Goal: Transaction & Acquisition: Purchase product/service

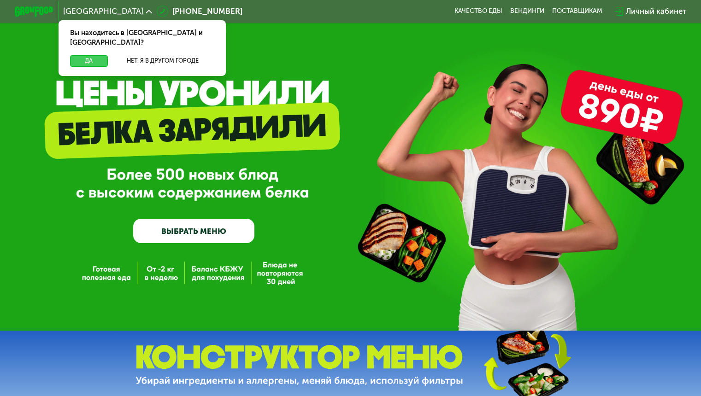
click at [75, 55] on button "Да" at bounding box center [88, 61] width 37 height 12
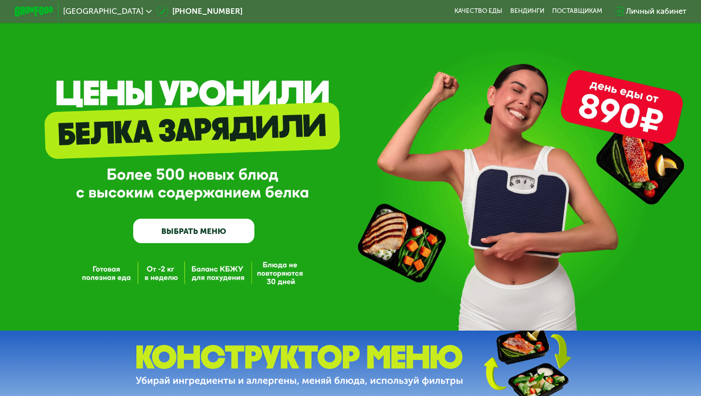
click at [186, 233] on link "ВЫБРАТЬ МЕНЮ" at bounding box center [193, 231] width 121 height 24
click at [197, 229] on link "ВЫБРАТЬ МЕНЮ" at bounding box center [193, 231] width 121 height 24
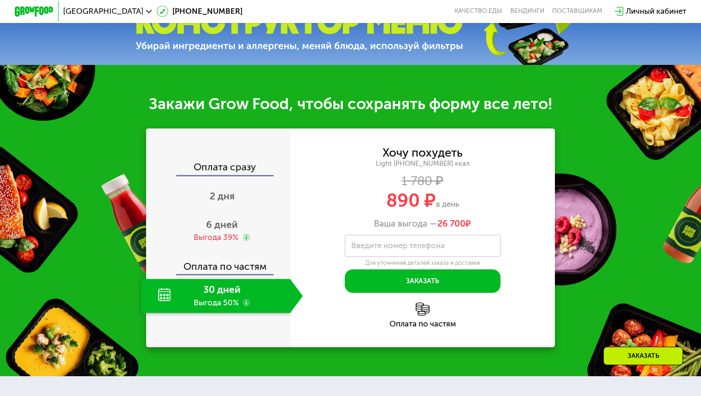
scroll to position [336, 0]
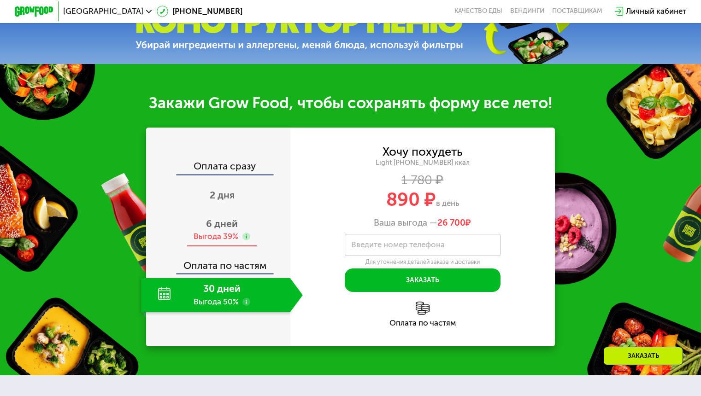
click at [213, 238] on div "Выгода 39%" at bounding box center [216, 236] width 45 height 11
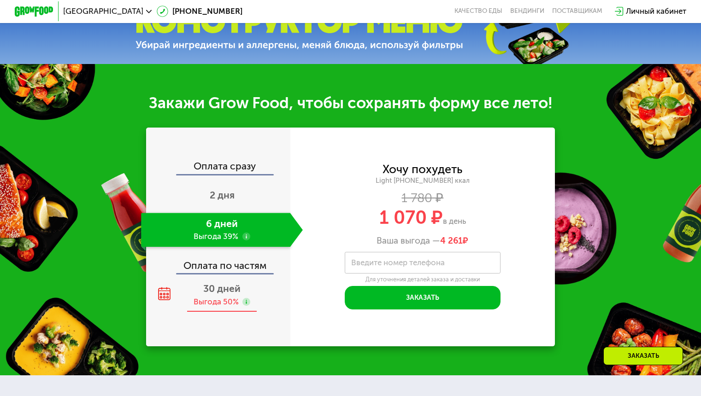
click at [231, 305] on div "Выгода 50%" at bounding box center [216, 302] width 45 height 11
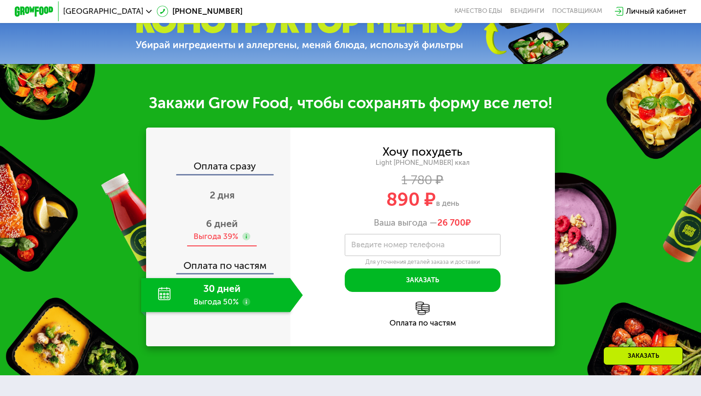
click at [218, 239] on div "Выгода 39%" at bounding box center [216, 236] width 45 height 11
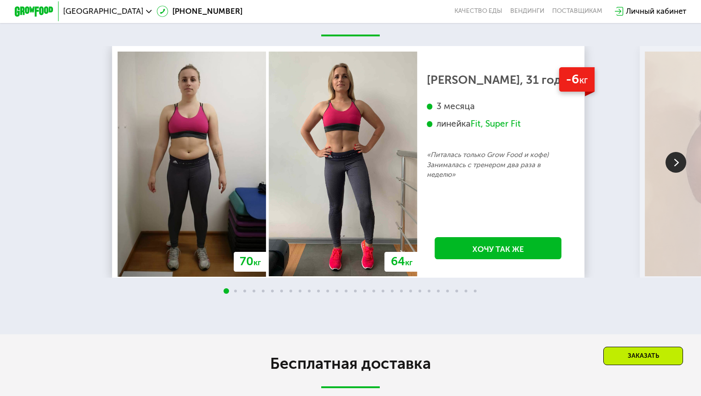
scroll to position [1066, 0]
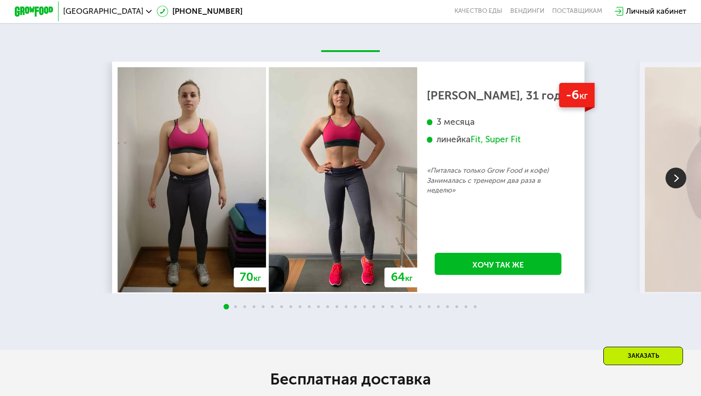
click at [680, 188] on img at bounding box center [675, 178] width 21 height 21
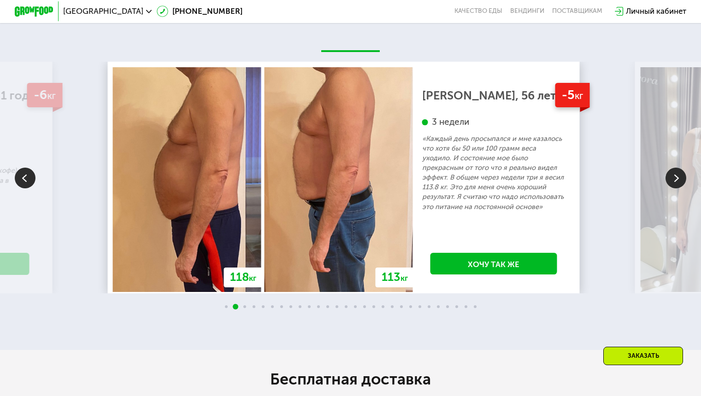
click at [680, 188] on img at bounding box center [675, 178] width 21 height 21
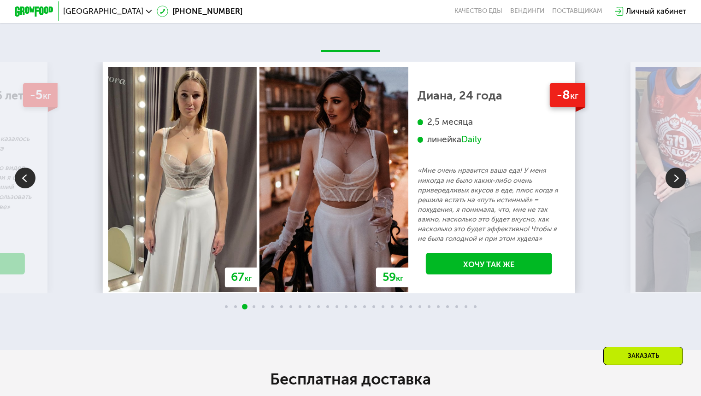
click at [680, 188] on img at bounding box center [675, 178] width 21 height 21
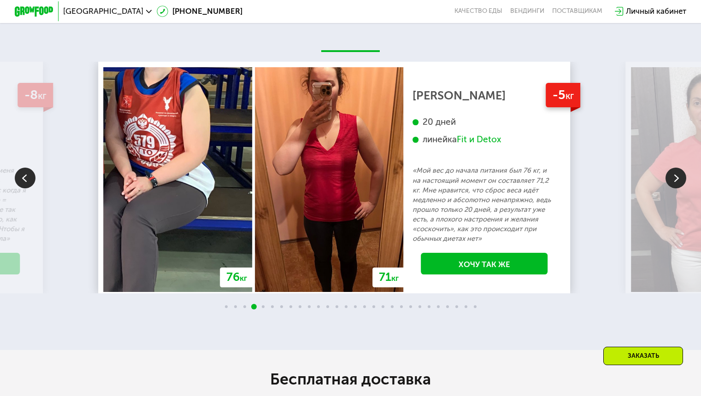
click at [680, 188] on img at bounding box center [675, 178] width 21 height 21
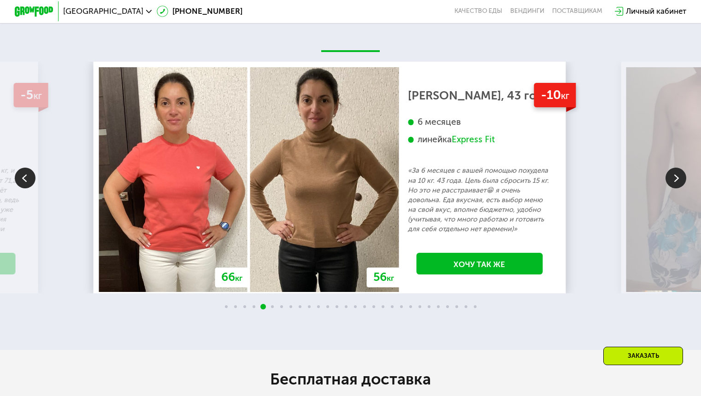
click at [680, 188] on img at bounding box center [675, 178] width 21 height 21
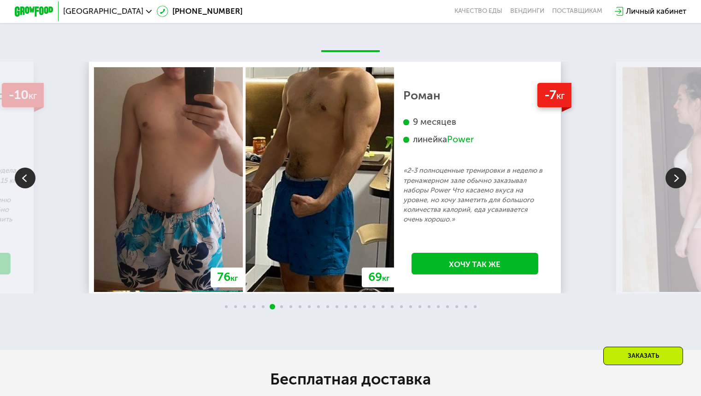
click at [680, 188] on img at bounding box center [675, 178] width 21 height 21
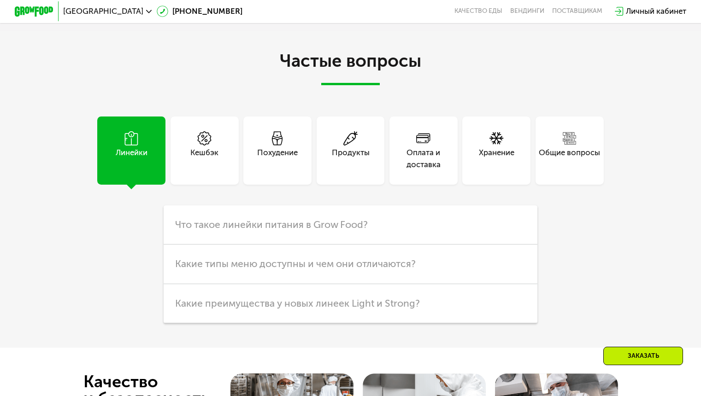
scroll to position [1756, 0]
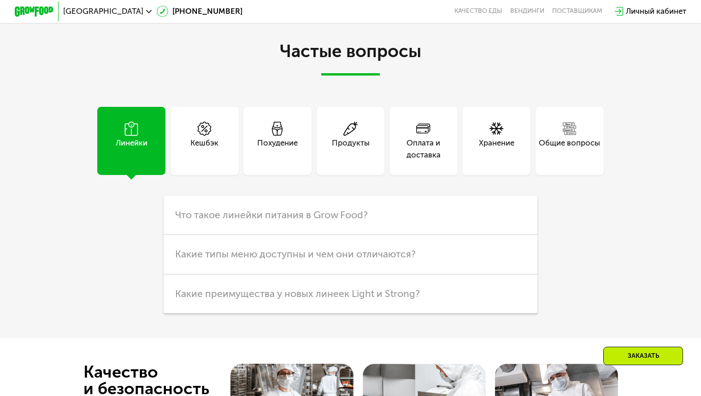
click at [276, 150] on div "Похудение" at bounding box center [277, 148] width 41 height 23
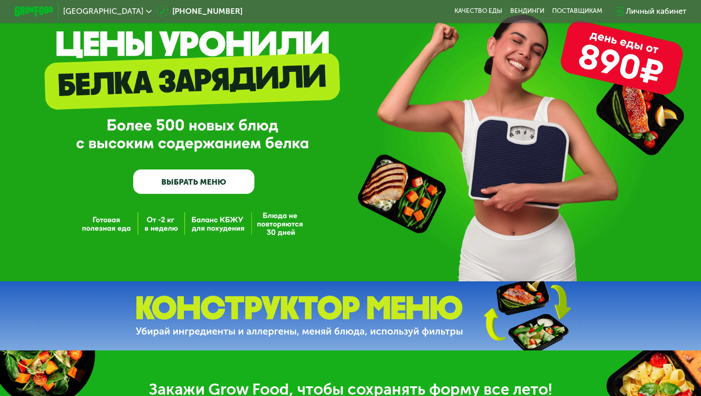
scroll to position [30, 0]
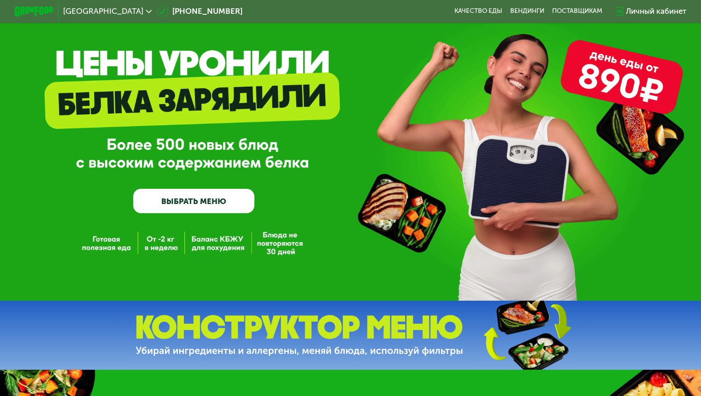
click at [182, 202] on link "ВЫБРАТЬ МЕНЮ" at bounding box center [193, 201] width 121 height 24
click at [182, 203] on link "ВЫБРАТЬ МЕНЮ" at bounding box center [193, 201] width 121 height 24
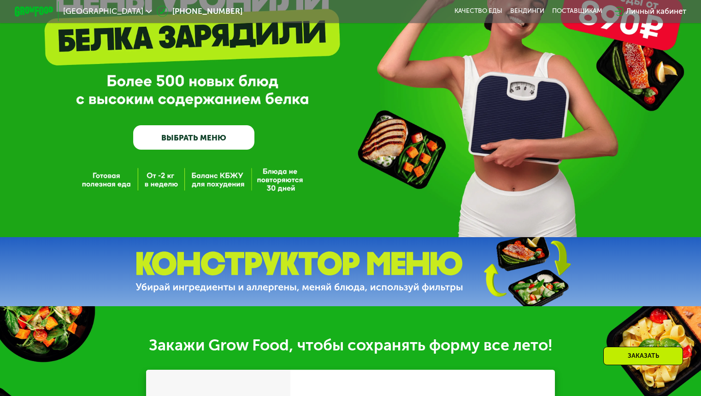
scroll to position [78, 0]
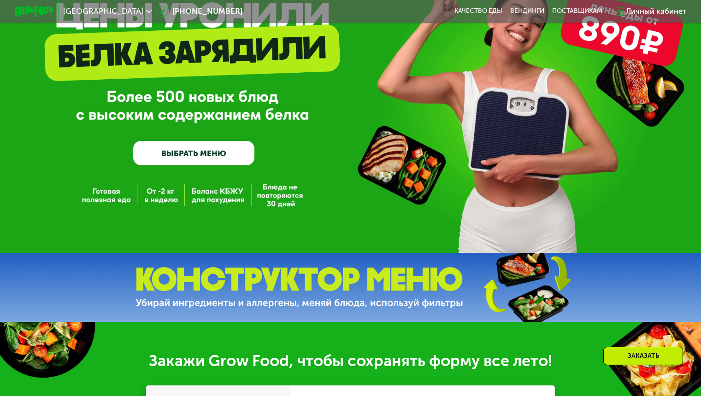
click at [163, 153] on link "ВЫБРАТЬ МЕНЮ" at bounding box center [193, 153] width 121 height 24
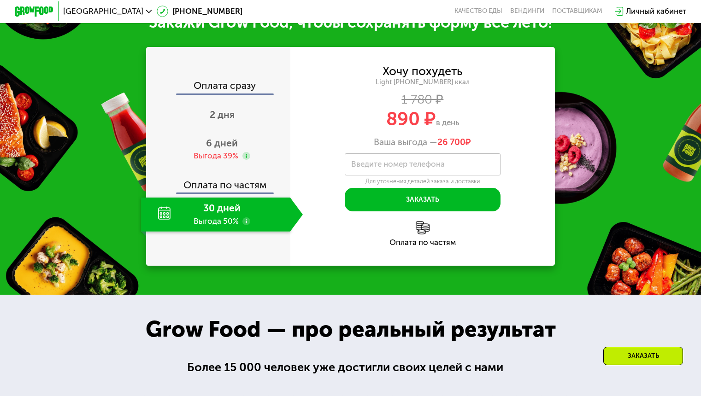
scroll to position [222, 0]
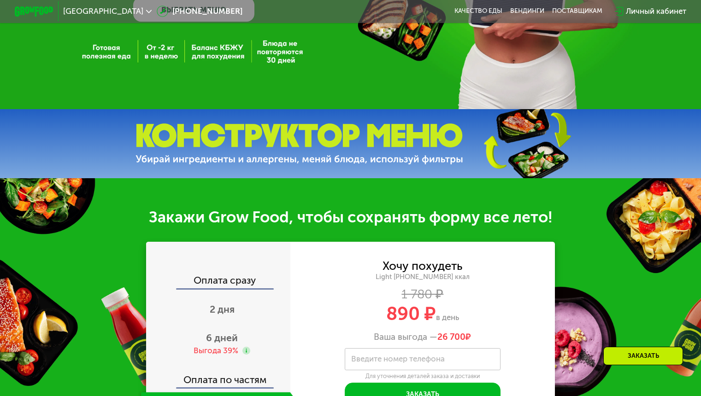
click at [383, 160] on img at bounding box center [299, 143] width 328 height 41
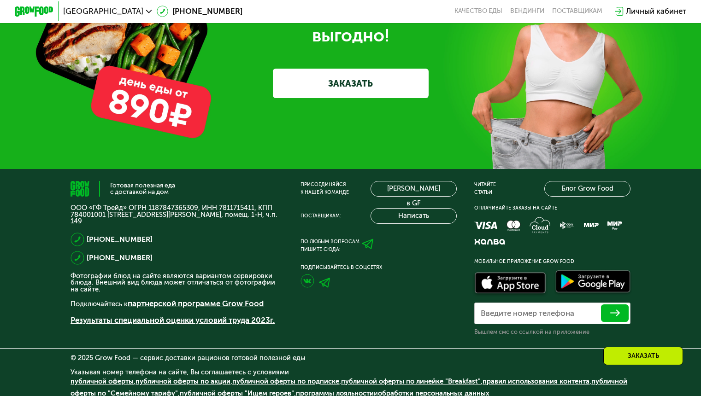
scroll to position [2311, 0]
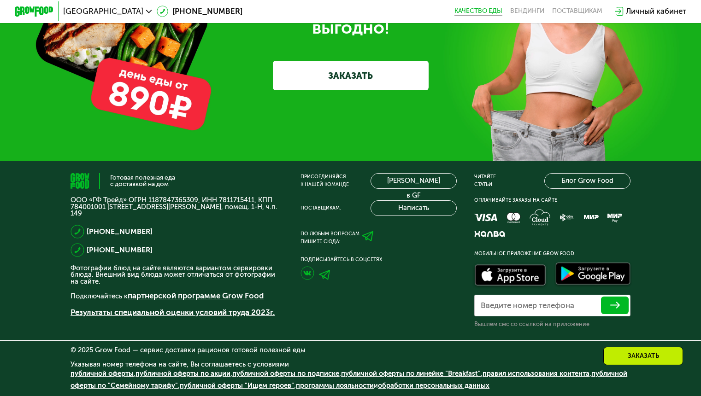
click at [484, 14] on link "Качество еды" at bounding box center [478, 11] width 48 height 8
